Goal: Transaction & Acquisition: Purchase product/service

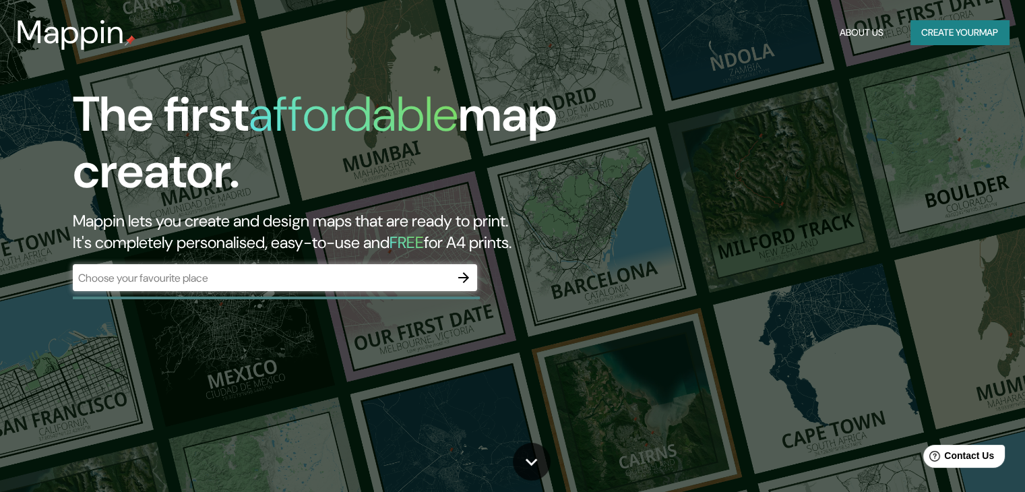
click at [255, 291] on div "​" at bounding box center [275, 279] width 404 height 30
click at [257, 279] on input "text" at bounding box center [261, 277] width 377 height 15
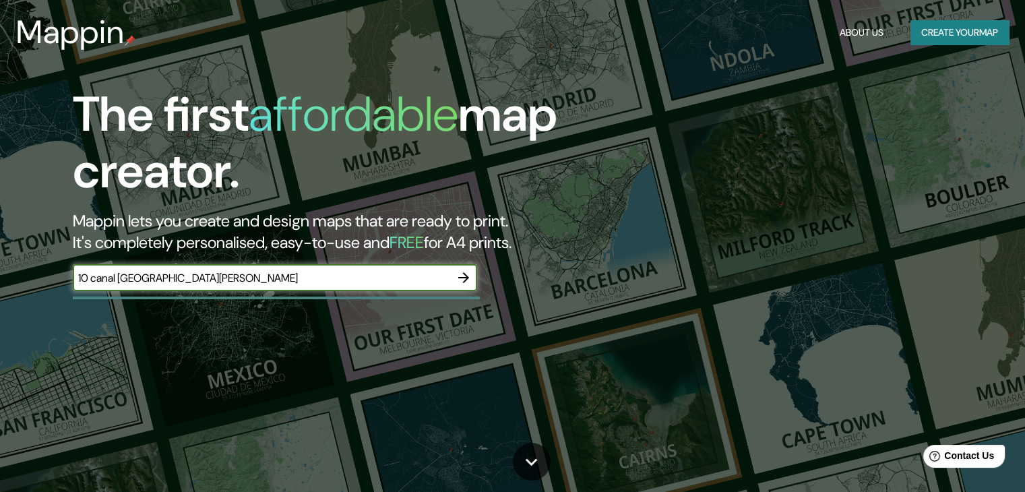
type input "10 canal st martin"
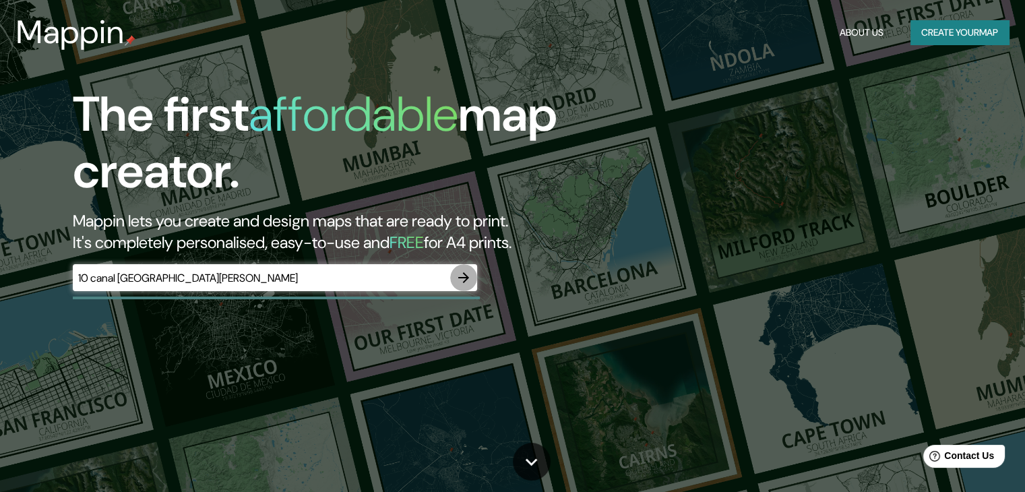
click at [469, 278] on icon "button" at bounding box center [463, 277] width 16 height 16
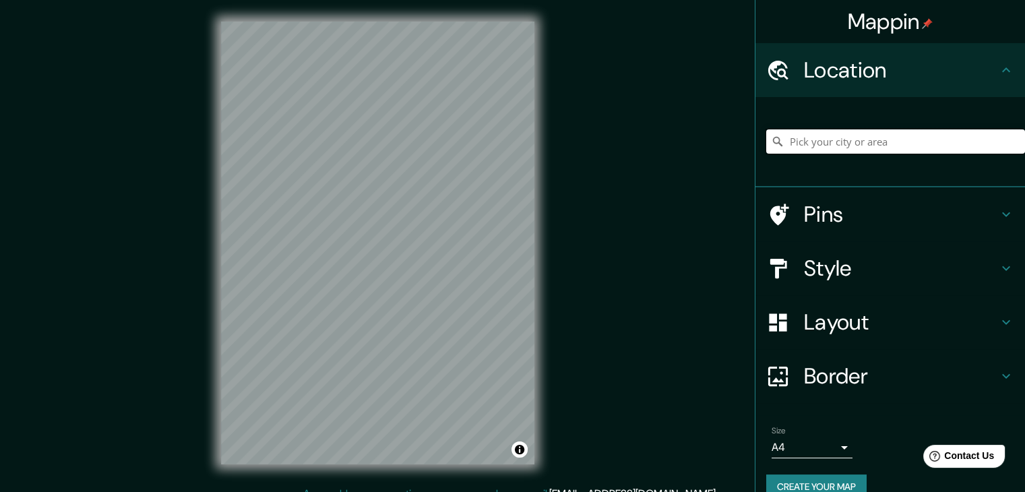
click at [887, 141] on input "Pick your city or area" at bounding box center [895, 141] width 259 height 24
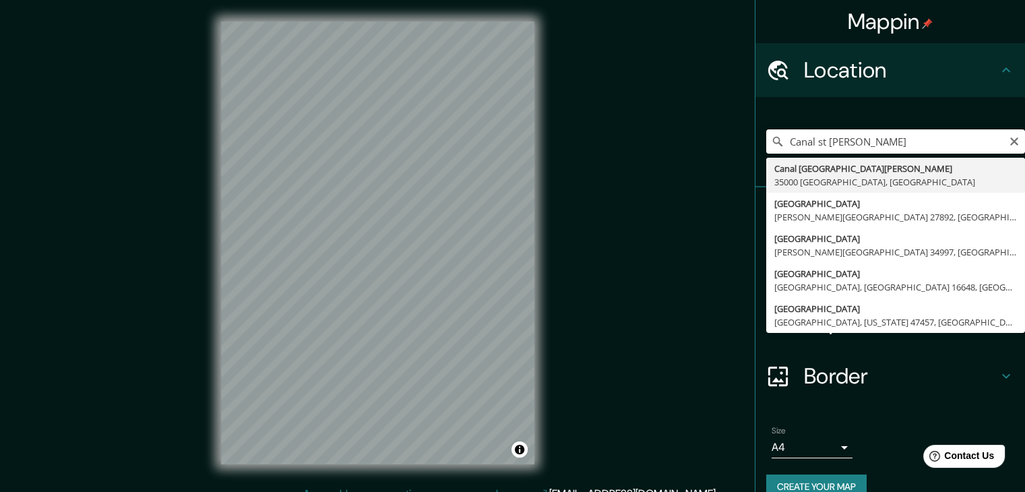
type input "Canal Saint-Martin, 35000 Rennes, France"
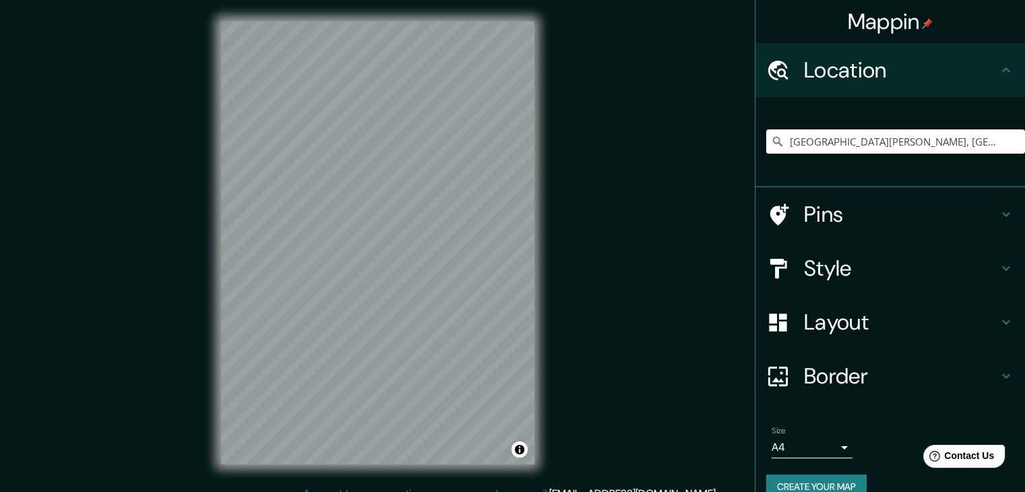
click at [854, 257] on h4 "Style" at bounding box center [901, 268] width 194 height 27
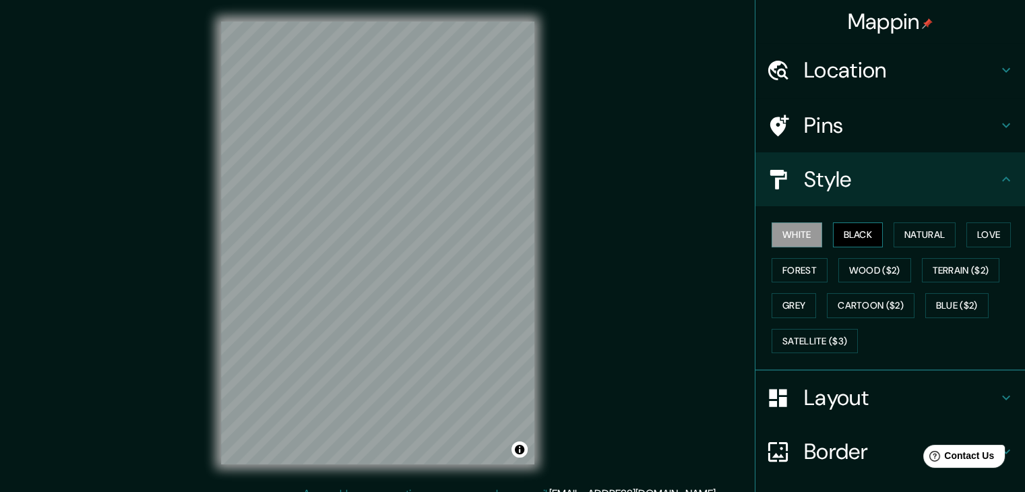
click at [847, 232] on button "Black" at bounding box center [858, 234] width 51 height 25
click at [905, 236] on button "Natural" at bounding box center [924, 234] width 62 height 25
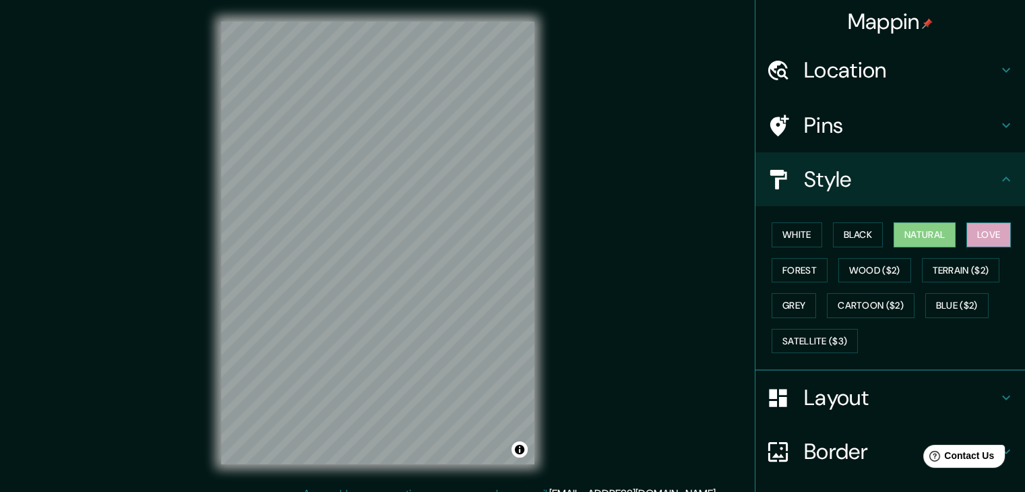
click at [982, 230] on button "Love" at bounding box center [988, 234] width 44 height 25
click at [777, 269] on button "Forest" at bounding box center [799, 270] width 56 height 25
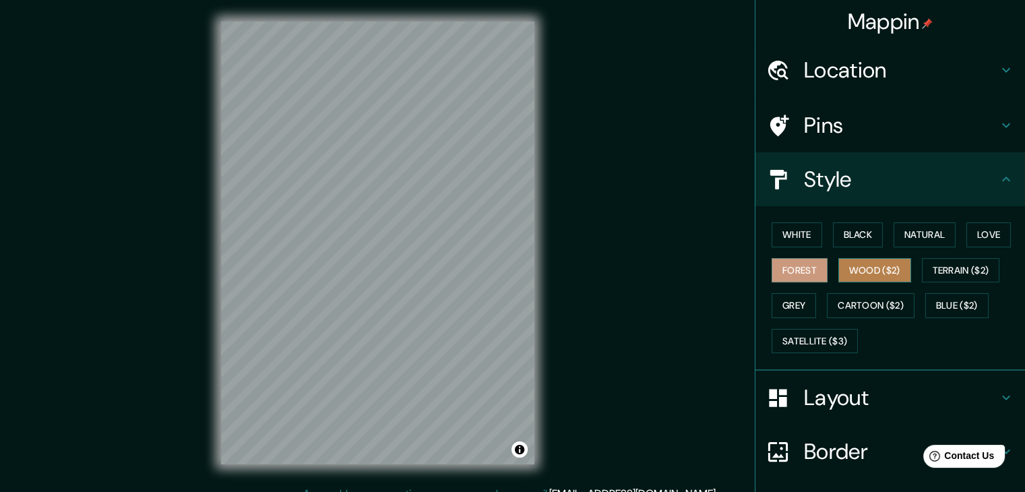
click at [862, 274] on button "Wood ($2)" at bounding box center [874, 270] width 73 height 25
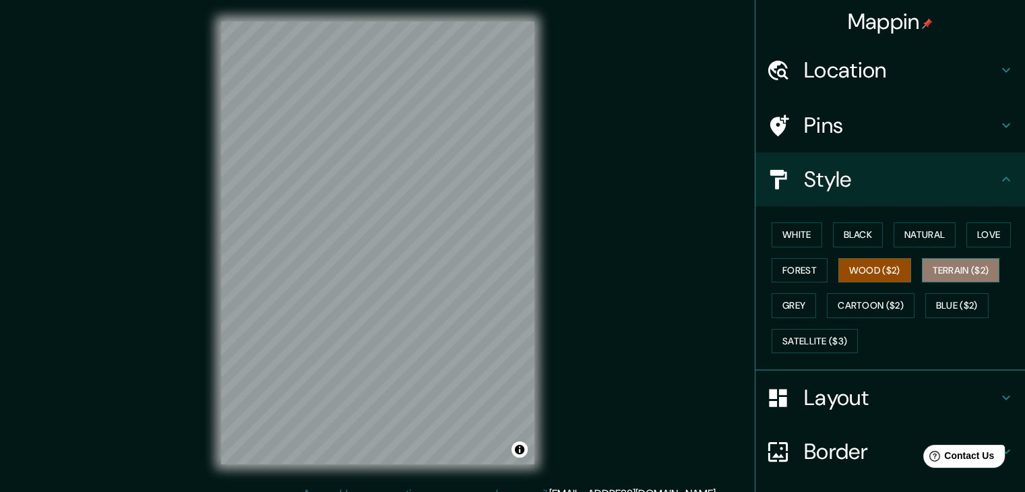
click at [939, 278] on button "Terrain ($2)" at bounding box center [961, 270] width 78 height 25
click at [777, 314] on button "Grey" at bounding box center [793, 305] width 44 height 25
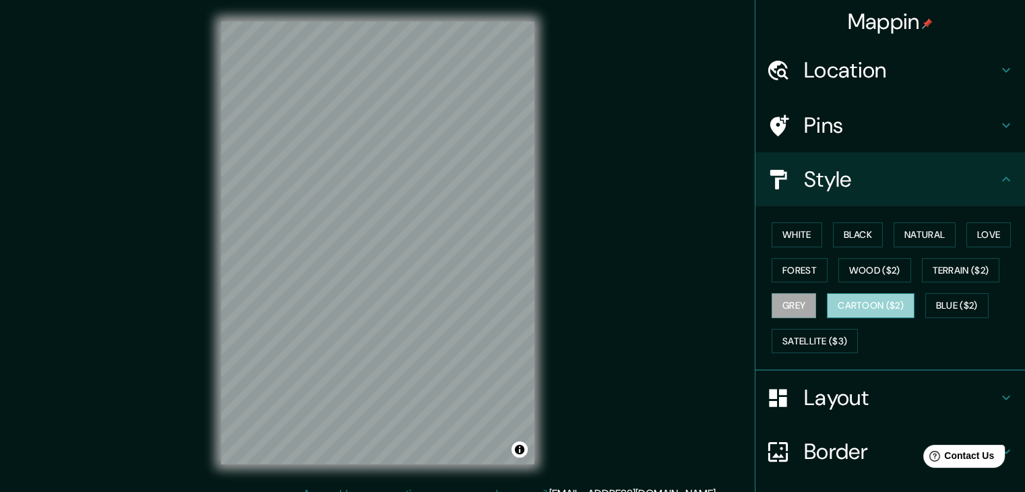
click at [847, 302] on button "Cartoon ($2)" at bounding box center [871, 305] width 88 height 25
click at [780, 302] on button "Grey" at bounding box center [793, 305] width 44 height 25
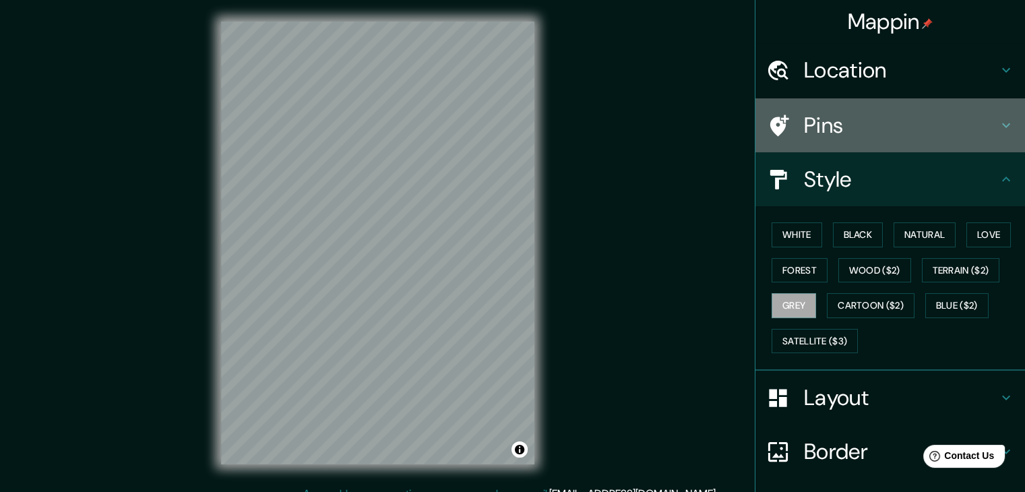
click at [946, 133] on h4 "Pins" at bounding box center [901, 125] width 194 height 27
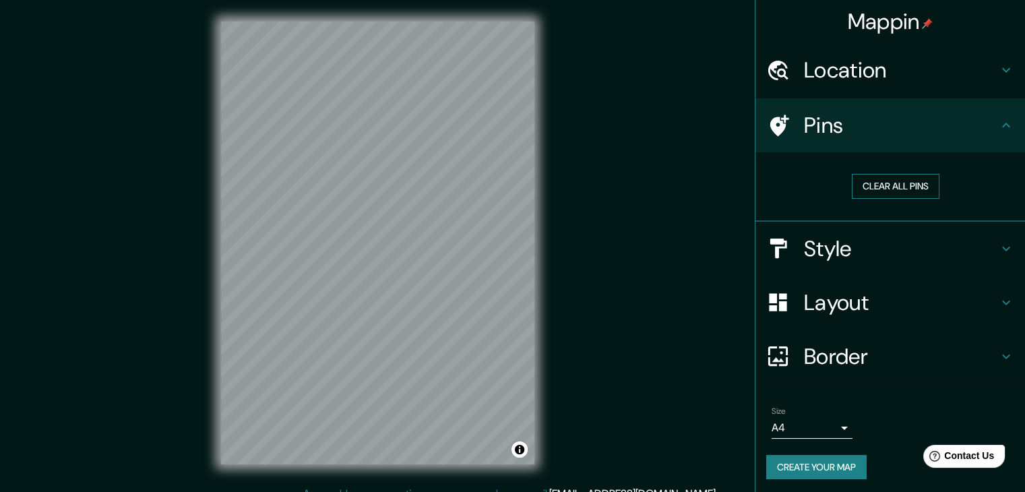
click at [903, 186] on button "Clear all pins" at bounding box center [896, 186] width 88 height 25
click at [949, 69] on h4 "Location" at bounding box center [901, 70] width 194 height 27
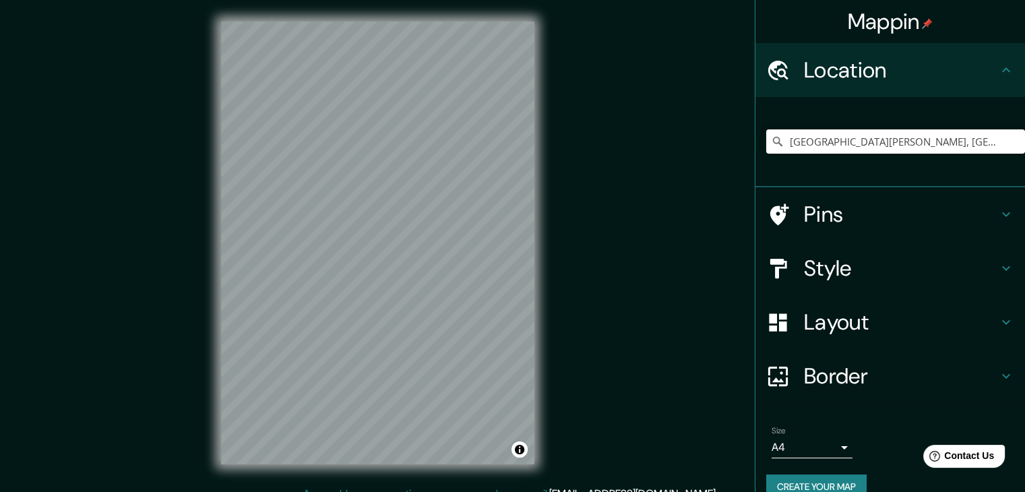
scroll to position [23, 0]
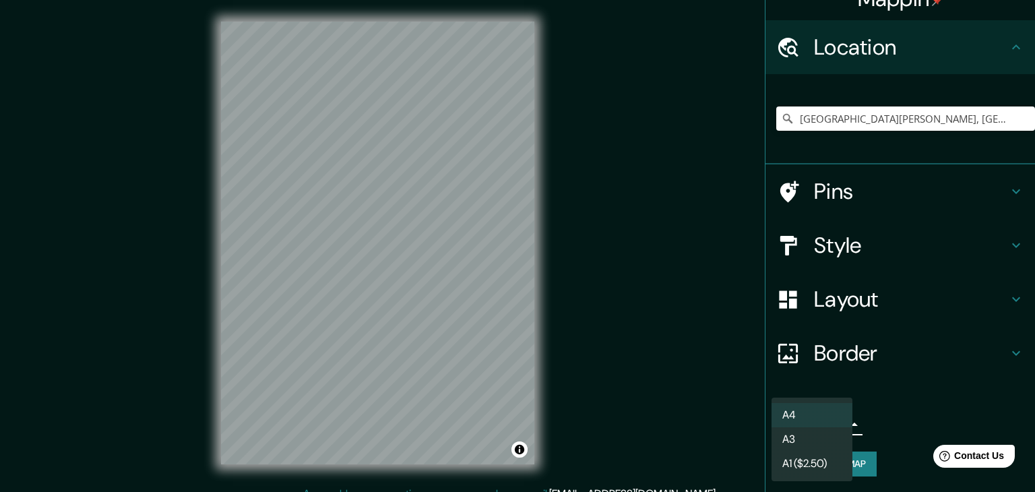
click at [824, 422] on body "Mappin Location Canal Saint-Martin, 35000 Rennes, France Pins Style Layout Bord…" at bounding box center [517, 246] width 1035 height 492
click at [814, 435] on li "A3" at bounding box center [811, 439] width 81 height 24
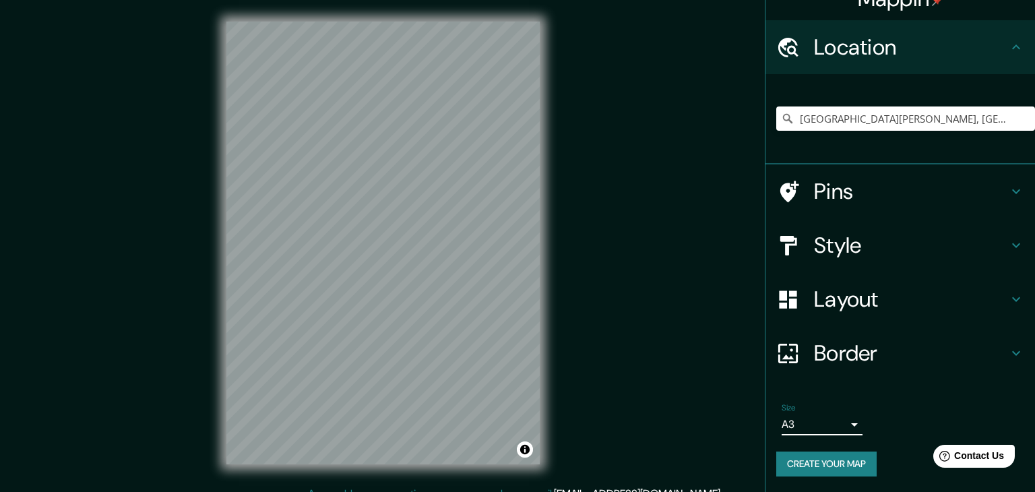
click at [819, 424] on body "Mappin Location Canal Saint-Martin, 35000 Rennes, France Pins Style Layout Bord…" at bounding box center [517, 246] width 1035 height 492
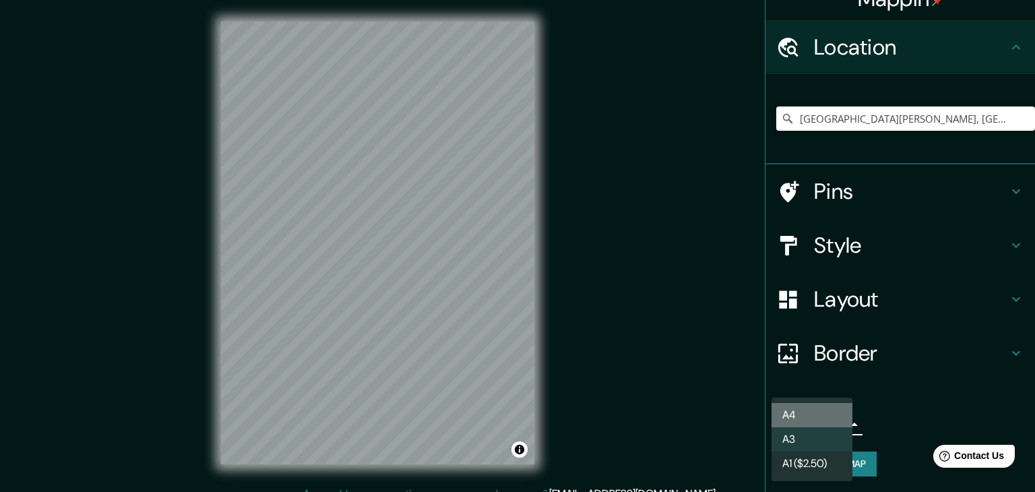
click at [811, 417] on li "A4" at bounding box center [811, 415] width 81 height 24
type input "single"
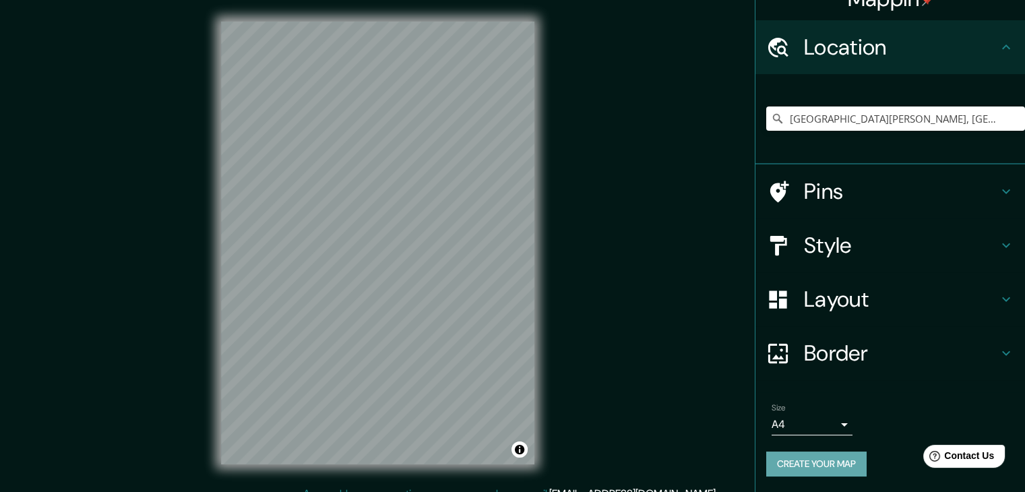
click at [815, 468] on button "Create your map" at bounding box center [816, 463] width 100 height 25
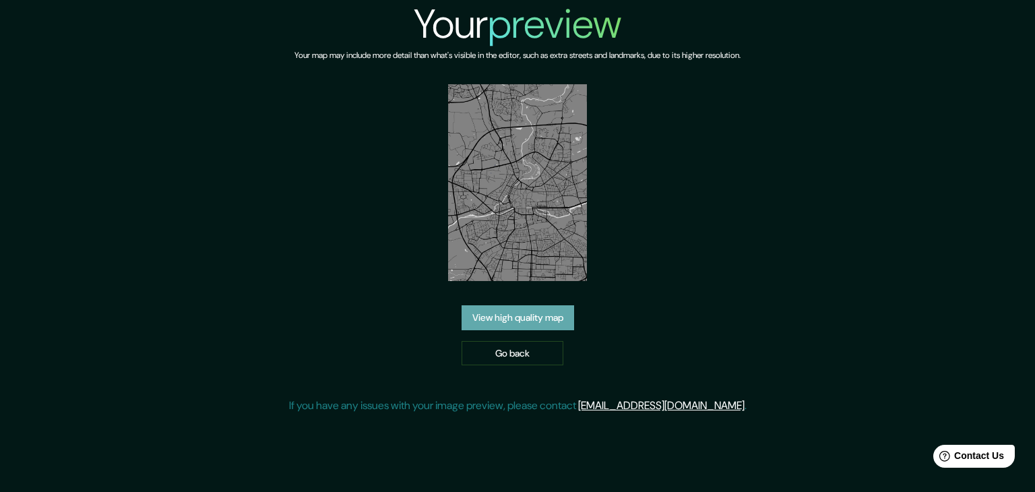
click at [545, 311] on link "View high quality map" at bounding box center [517, 317] width 113 height 25
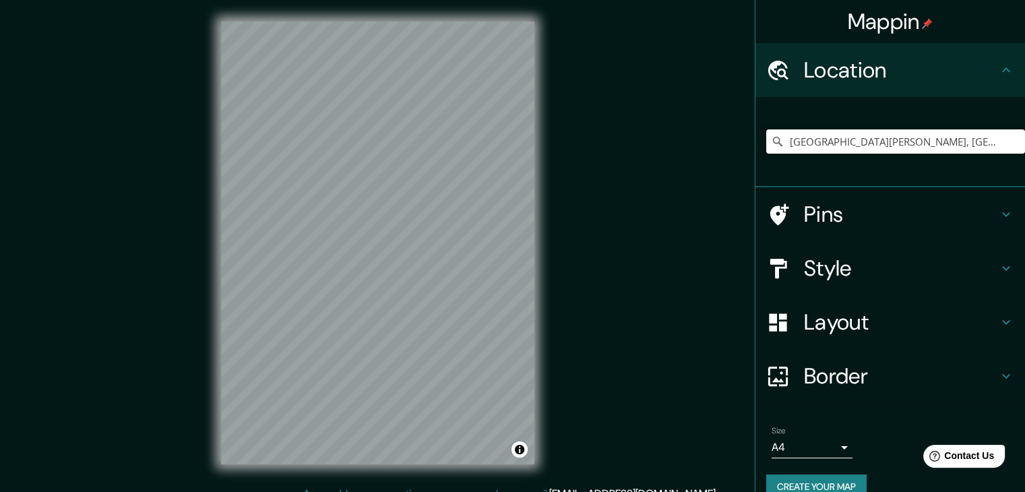
click at [987, 148] on input "[GEOGRAPHIC_DATA][PERSON_NAME], [GEOGRAPHIC_DATA], [GEOGRAPHIC_DATA]" at bounding box center [895, 141] width 259 height 24
click at [911, 143] on input "[GEOGRAPHIC_DATA][PERSON_NAME], [GEOGRAPHIC_DATA], [GEOGRAPHIC_DATA]" at bounding box center [895, 141] width 259 height 24
click at [966, 141] on input "[GEOGRAPHIC_DATA][PERSON_NAME], [GEOGRAPHIC_DATA], [GEOGRAPHIC_DATA]" at bounding box center [895, 141] width 259 height 24
click at [981, 144] on input "Canal Saint-Martin, 35000 Rennes, France" at bounding box center [895, 141] width 259 height 24
click at [824, 143] on input "Pick your city or area" at bounding box center [895, 141] width 259 height 24
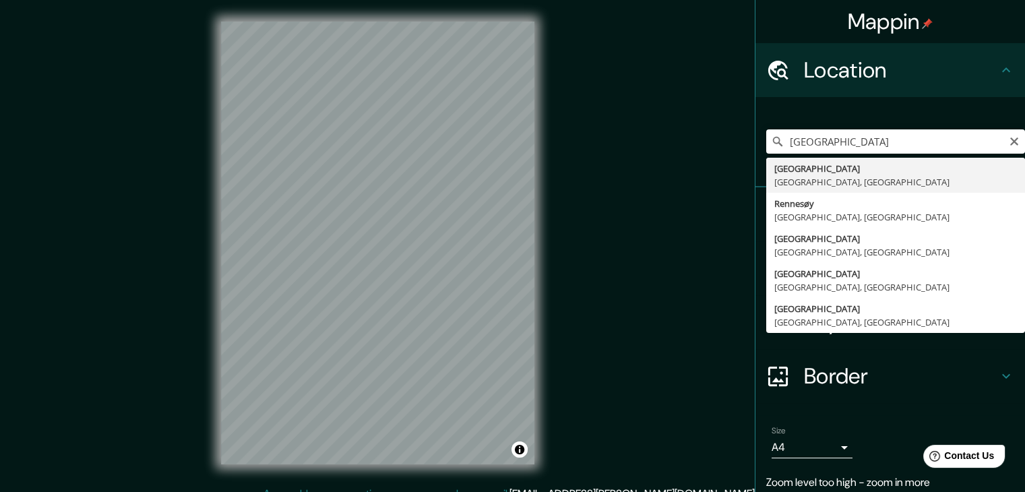
type input "[GEOGRAPHIC_DATA], [GEOGRAPHIC_DATA], [GEOGRAPHIC_DATA]"
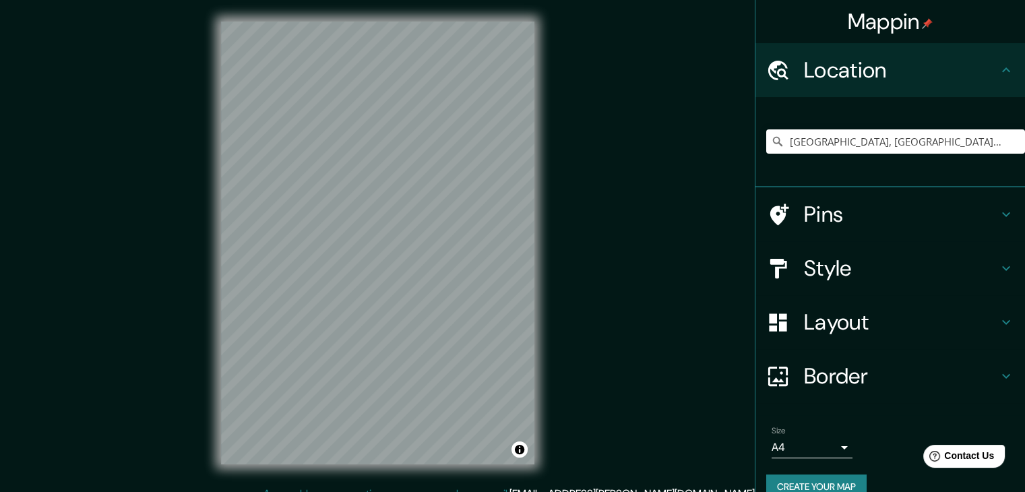
click at [837, 265] on h4 "Style" at bounding box center [901, 268] width 194 height 27
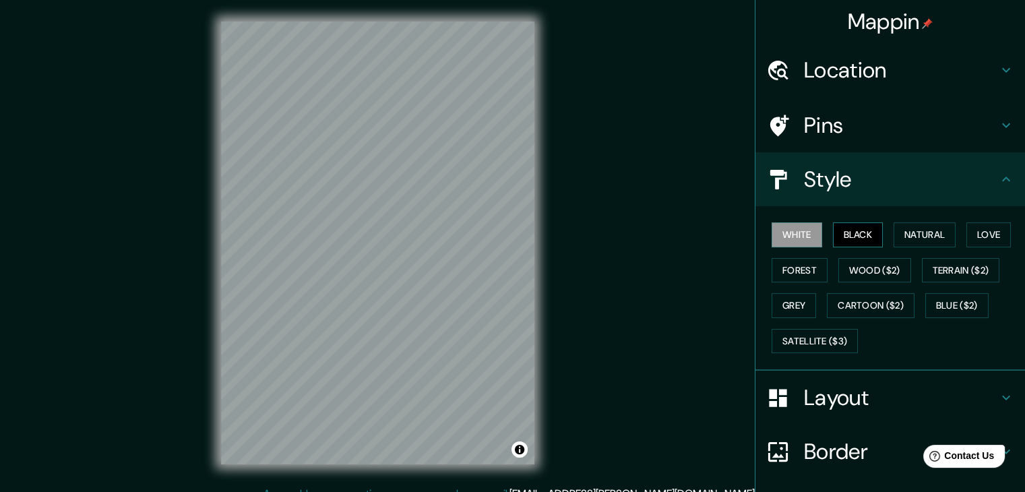
click at [868, 232] on button "Black" at bounding box center [858, 234] width 51 height 25
click at [787, 297] on button "Grey" at bounding box center [793, 305] width 44 height 25
